Goal: Task Accomplishment & Management: Use online tool/utility

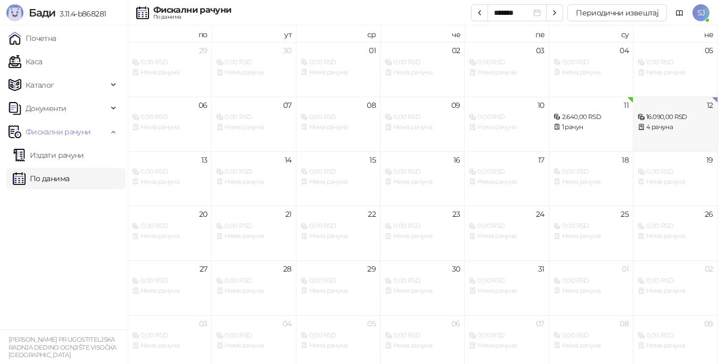
click at [658, 122] on div "4 рачуна" at bounding box center [674, 127] width 75 height 10
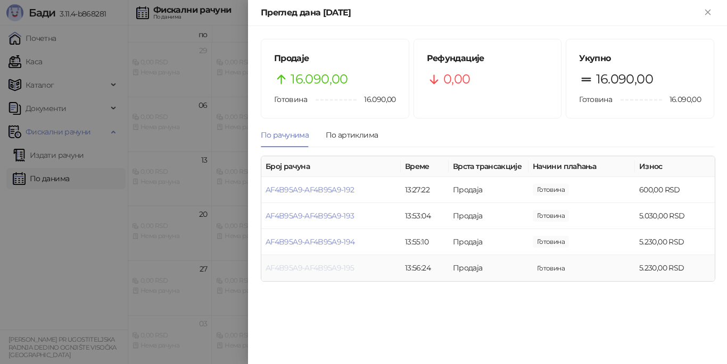
click at [329, 269] on link "AF4B95A9-AF4B95A9-195" at bounding box center [309, 268] width 89 height 10
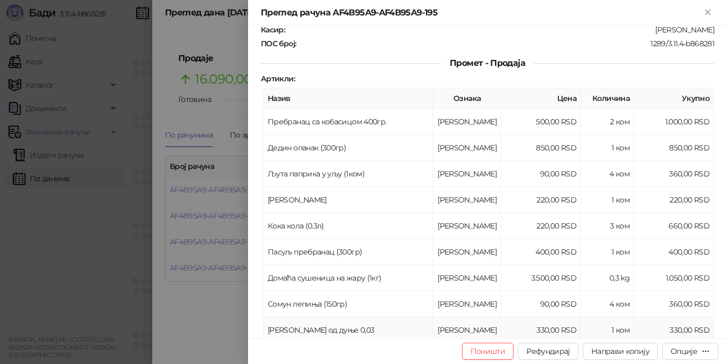
scroll to position [106, 0]
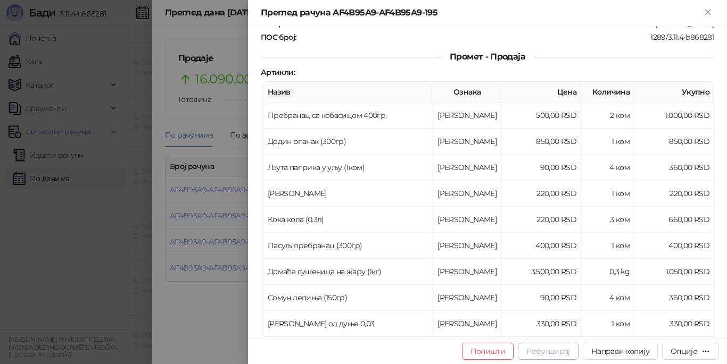
click at [545, 346] on button "Рефундирај" at bounding box center [548, 351] width 61 height 17
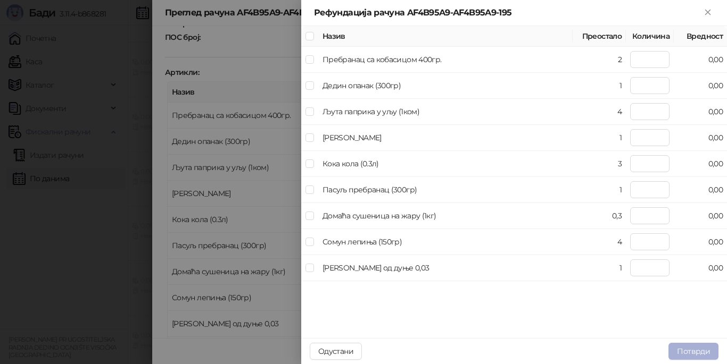
click at [696, 350] on button "Потврди" at bounding box center [693, 351] width 50 height 17
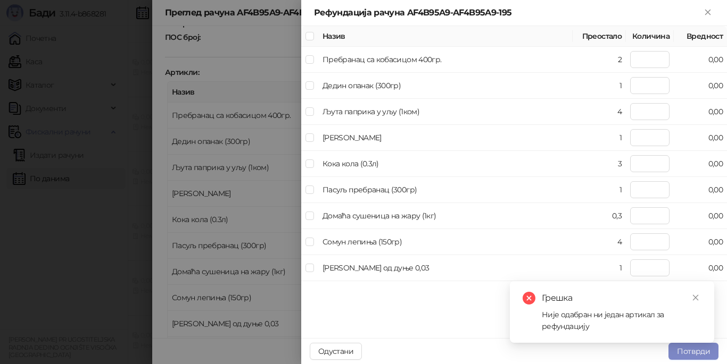
click at [446, 324] on div "Назив Преостало Количина Вредност Пребранац са кобасицом 400гр. 2 0,00 Дедин оп…" at bounding box center [514, 182] width 426 height 313
type input "*"
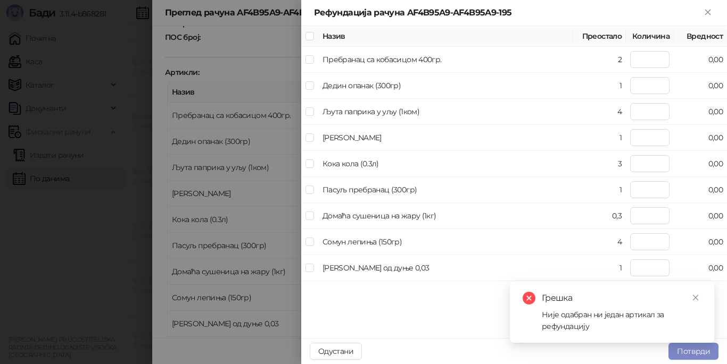
type input "*"
type input "***"
type input "*"
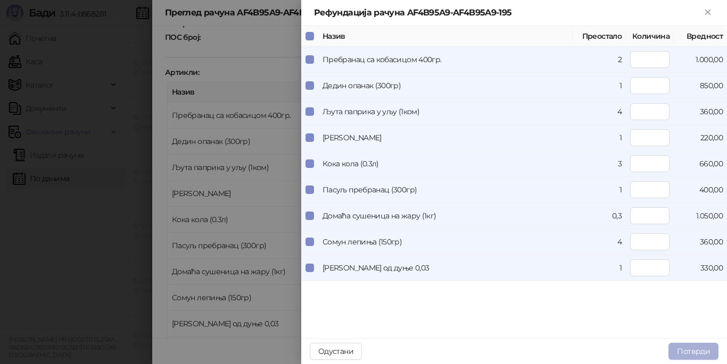
drag, startPoint x: 689, startPoint y: 354, endPoint x: 682, endPoint y: 351, distance: 7.9
click at [689, 353] on button "Потврди" at bounding box center [693, 351] width 50 height 17
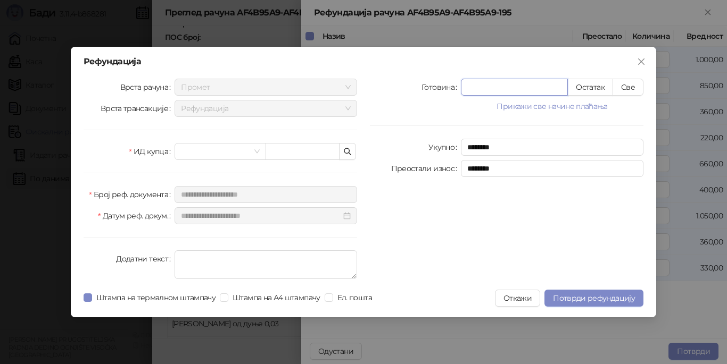
click at [488, 86] on input "*" at bounding box center [514, 87] width 106 height 16
drag, startPoint x: 488, startPoint y: 86, endPoint x: 442, endPoint y: 84, distance: 46.3
click at [442, 84] on div "Готовина * Остатак Све" at bounding box center [506, 87] width 273 height 17
type input "****"
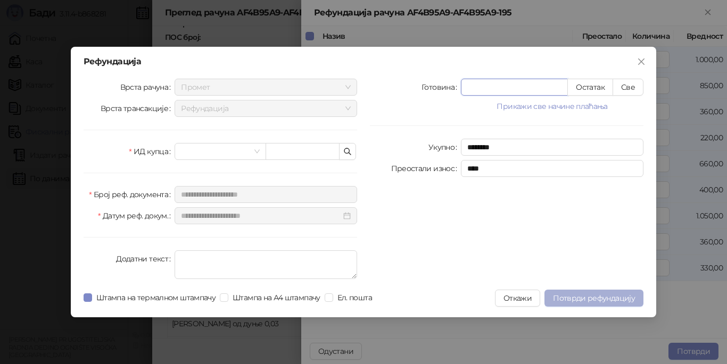
type input "****"
click at [598, 297] on span "Потврди рефундацију" at bounding box center [594, 299] width 82 height 10
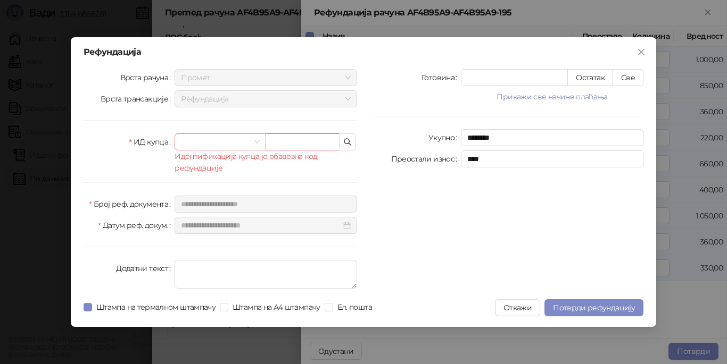
click at [254, 141] on span at bounding box center [220, 142] width 78 height 16
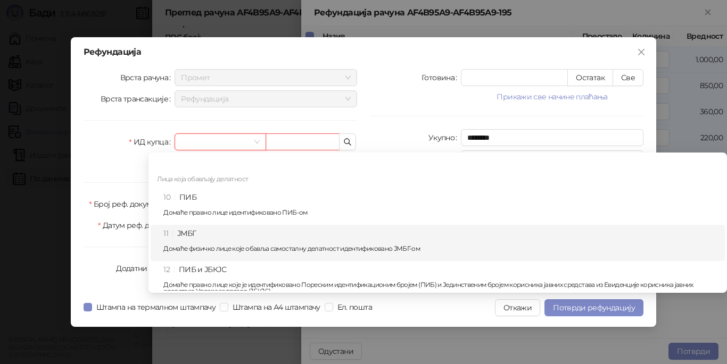
click at [204, 243] on div "11 ЈМБГ Домаће физичко лице које обавља самосталну делатност идентификовано ЈМБ…" at bounding box center [440, 243] width 555 height 31
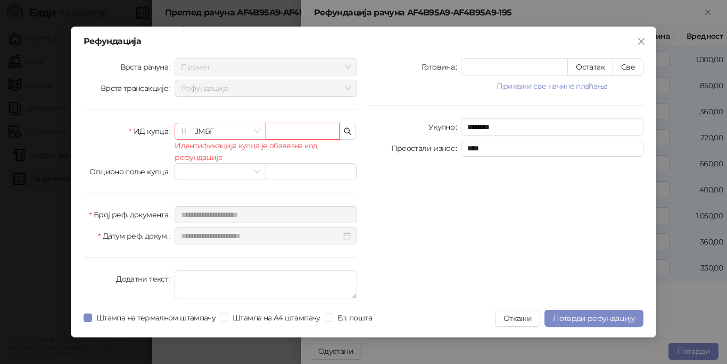
click at [206, 129] on span "11 ЈМБГ" at bounding box center [220, 131] width 78 height 16
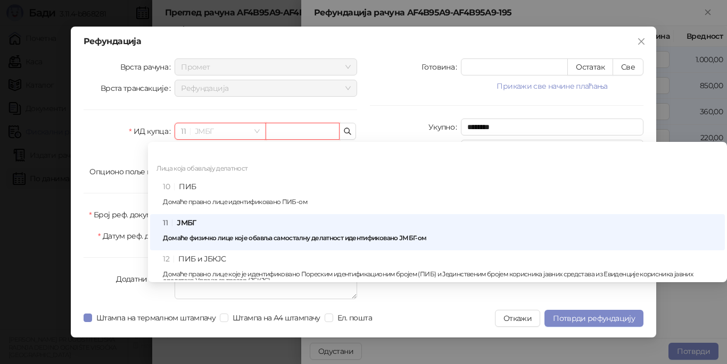
click at [285, 133] on input "text" at bounding box center [302, 131] width 74 height 17
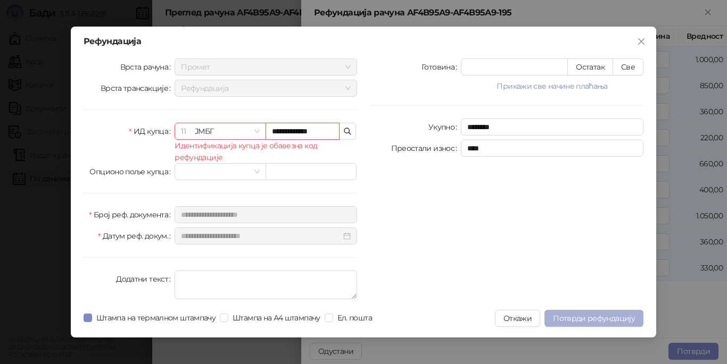
type input "**********"
click at [599, 317] on span "Потврди рефундацију" at bounding box center [594, 319] width 82 height 10
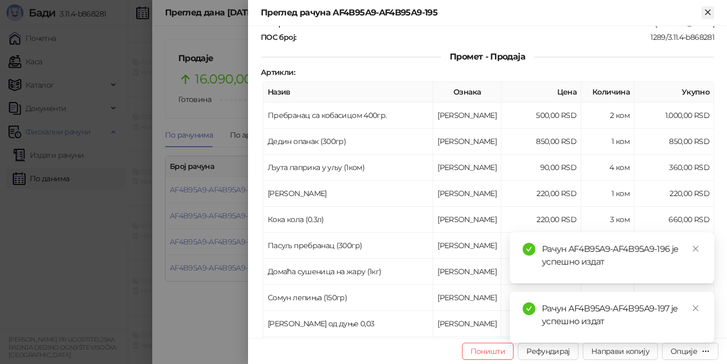
click at [707, 12] on icon "Close" at bounding box center [707, 12] width 5 height 5
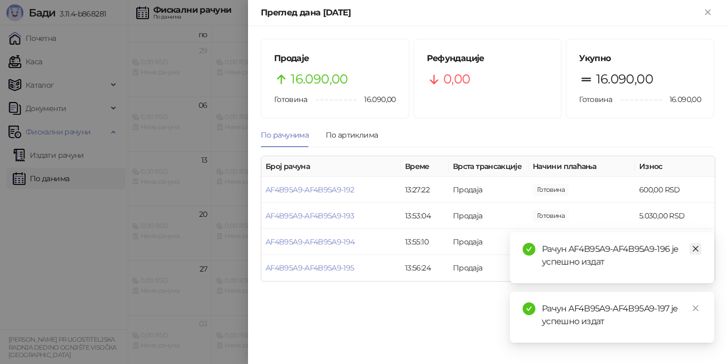
click at [694, 249] on icon "close" at bounding box center [695, 248] width 7 height 7
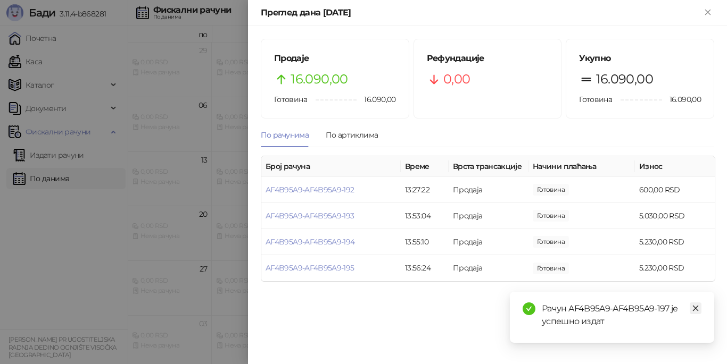
click at [696, 307] on icon "close" at bounding box center [695, 308] width 7 height 7
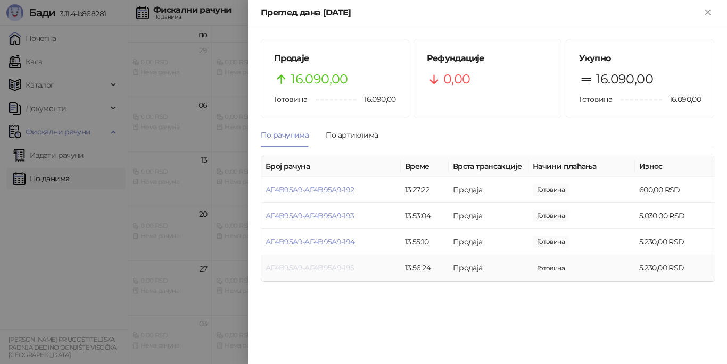
click at [330, 270] on link "AF4B95A9-AF4B95A9-195" at bounding box center [309, 268] width 89 height 10
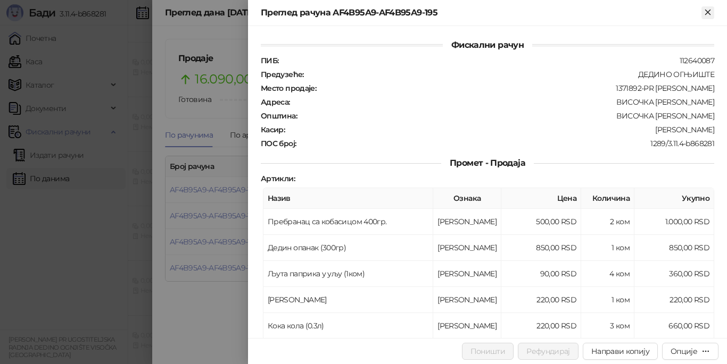
click at [708, 14] on icon "Close" at bounding box center [708, 12] width 10 height 10
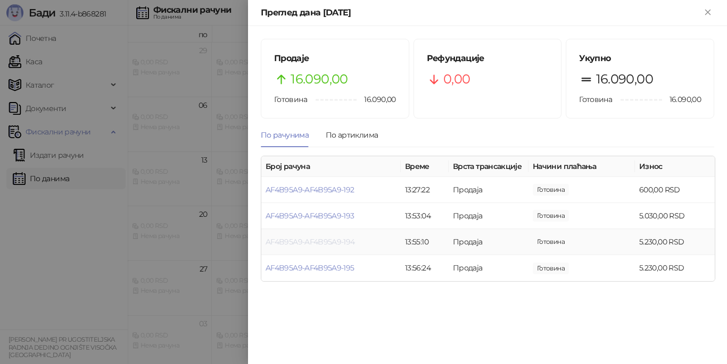
click at [334, 240] on link "AF4B95A9-AF4B95A9-194" at bounding box center [309, 242] width 89 height 10
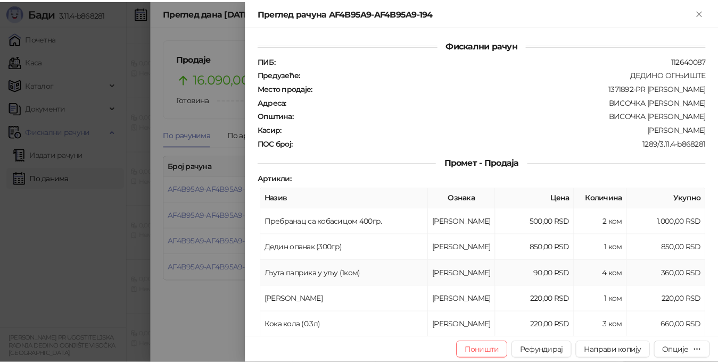
scroll to position [53, 0]
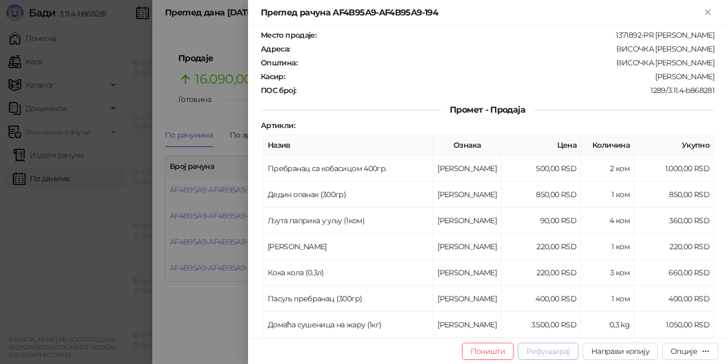
click at [549, 347] on button "Рефундирај" at bounding box center [548, 351] width 61 height 17
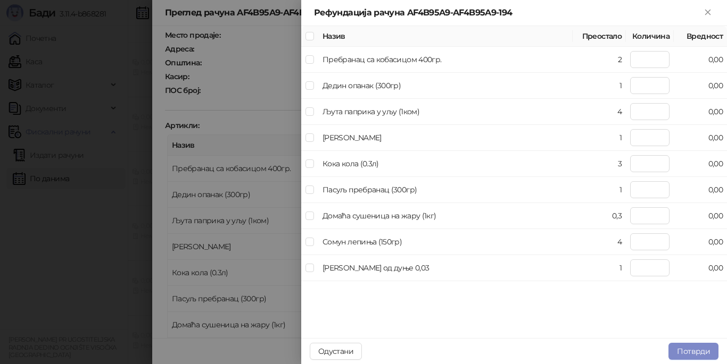
type input "*"
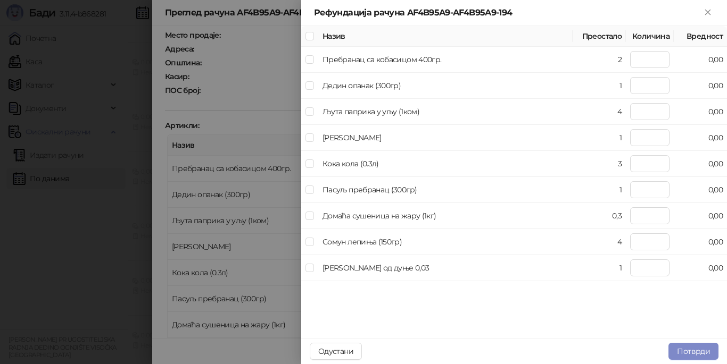
type input "*"
type input "***"
type input "*"
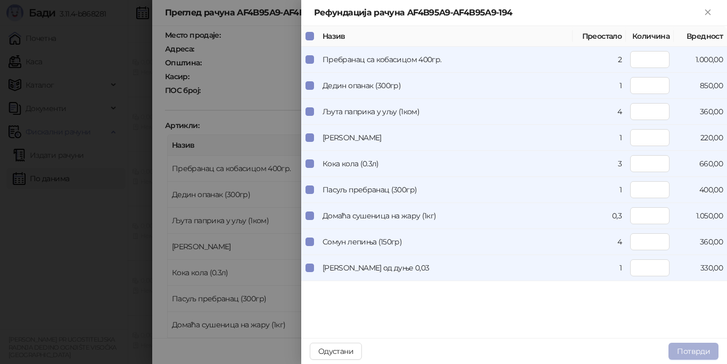
click at [683, 353] on button "Потврди" at bounding box center [693, 351] width 50 height 17
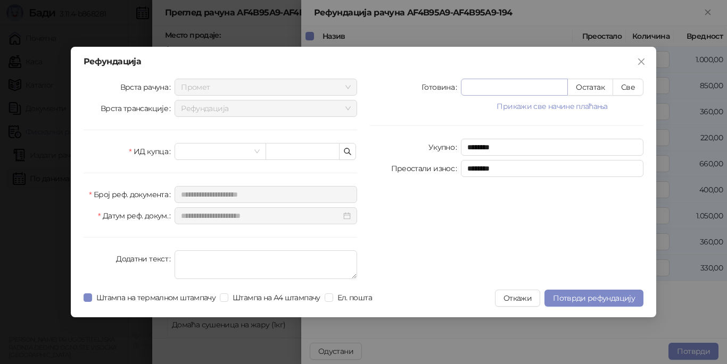
click at [478, 88] on input "*" at bounding box center [514, 87] width 106 height 16
drag, startPoint x: 478, startPoint y: 88, endPoint x: 464, endPoint y: 88, distance: 14.4
click at [464, 88] on input "*" at bounding box center [514, 87] width 106 height 16
type input "*"
type input "********"
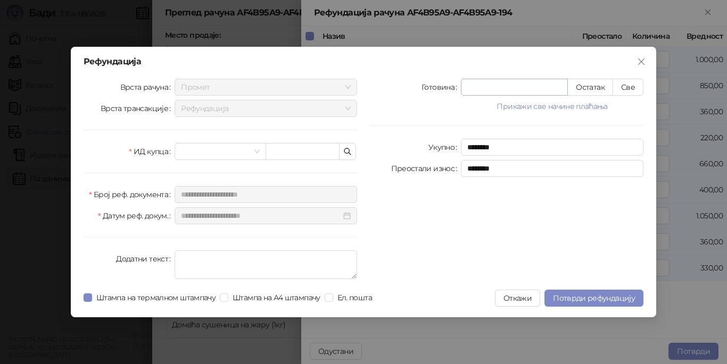
type input "**"
type input "********"
type input "****"
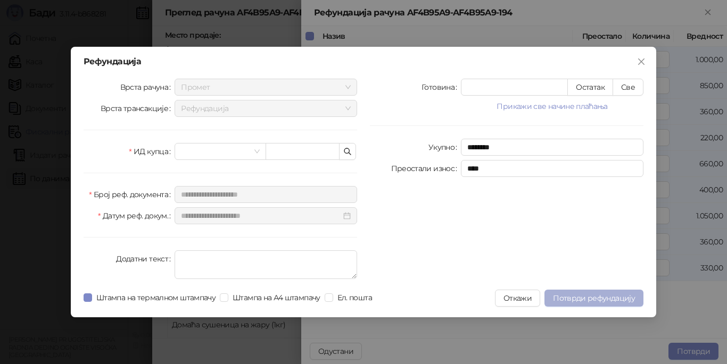
click at [593, 297] on span "Потврди рефундацију" at bounding box center [594, 299] width 82 height 10
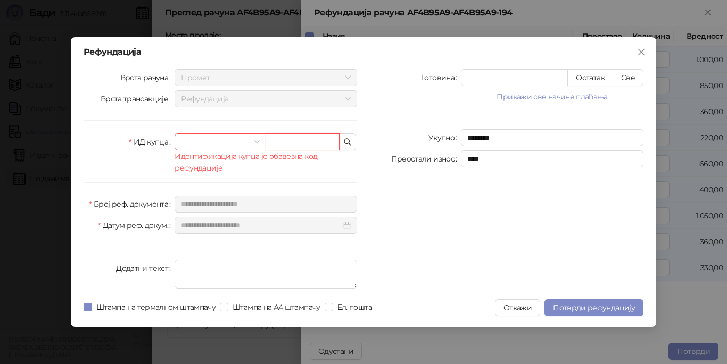
click at [290, 144] on input "text" at bounding box center [302, 142] width 74 height 17
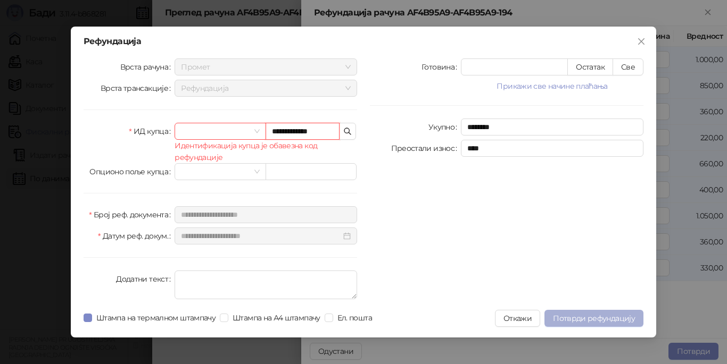
type input "**********"
click at [615, 320] on span "Потврди рефундацију" at bounding box center [594, 319] width 82 height 10
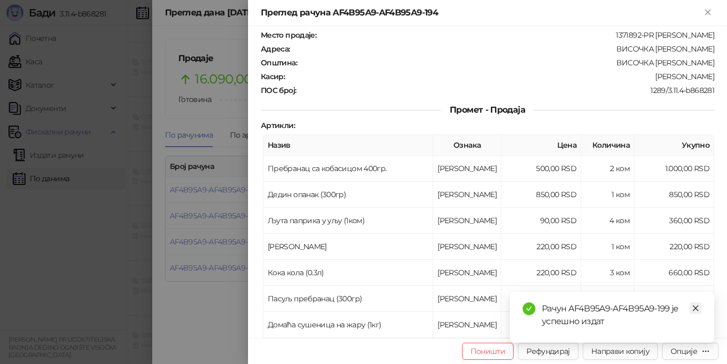
click at [694, 310] on icon "close" at bounding box center [695, 308] width 7 height 7
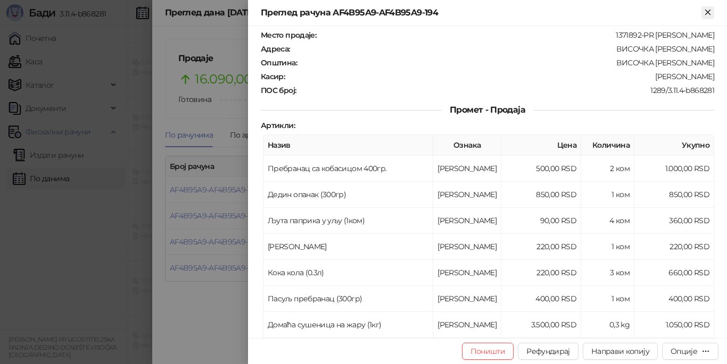
click at [709, 12] on icon "Close" at bounding box center [708, 12] width 10 height 10
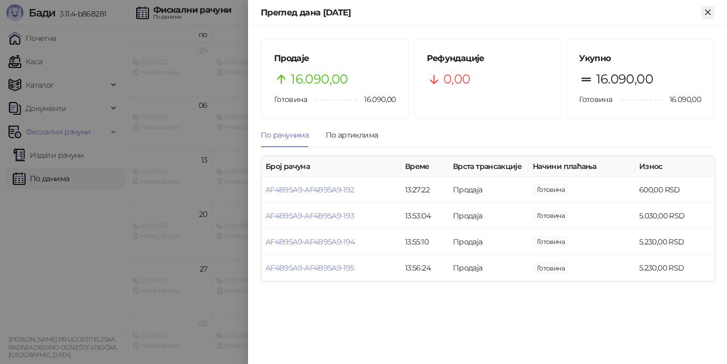
click at [709, 10] on icon "Close" at bounding box center [708, 12] width 10 height 10
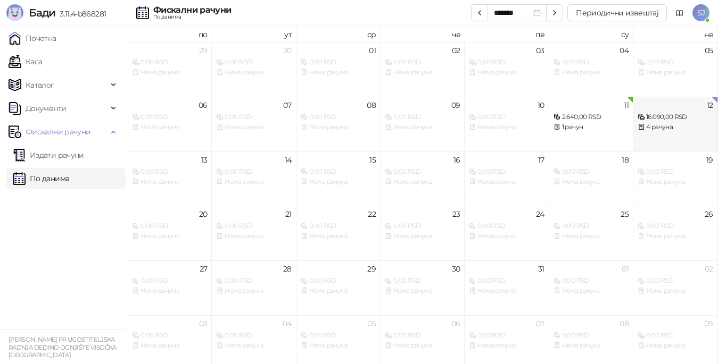
click at [673, 124] on div "4 рачуна" at bounding box center [674, 127] width 75 height 10
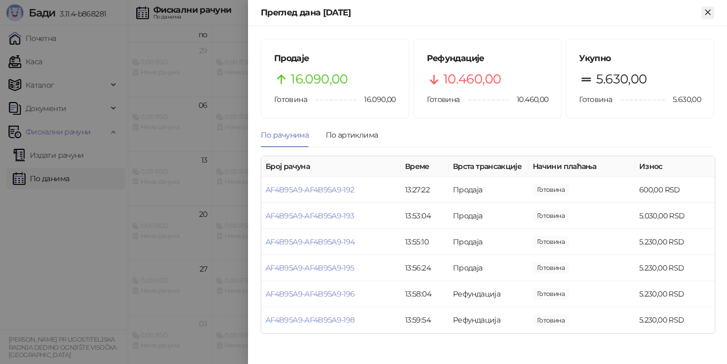
click at [709, 13] on icon "Close" at bounding box center [707, 12] width 5 height 5
